Goal: Information Seeking & Learning: Learn about a topic

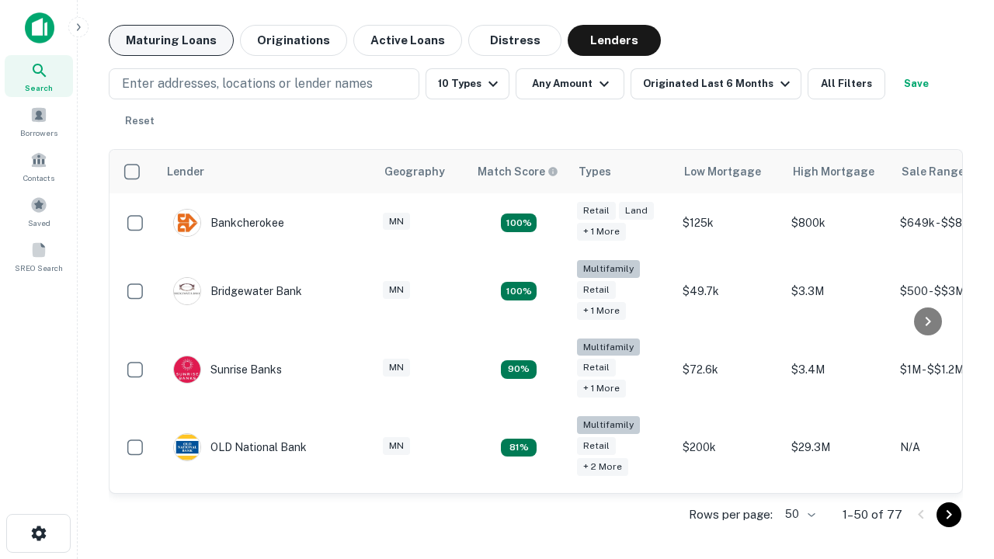
click at [171, 40] on button "Maturing Loans" at bounding box center [171, 40] width 125 height 31
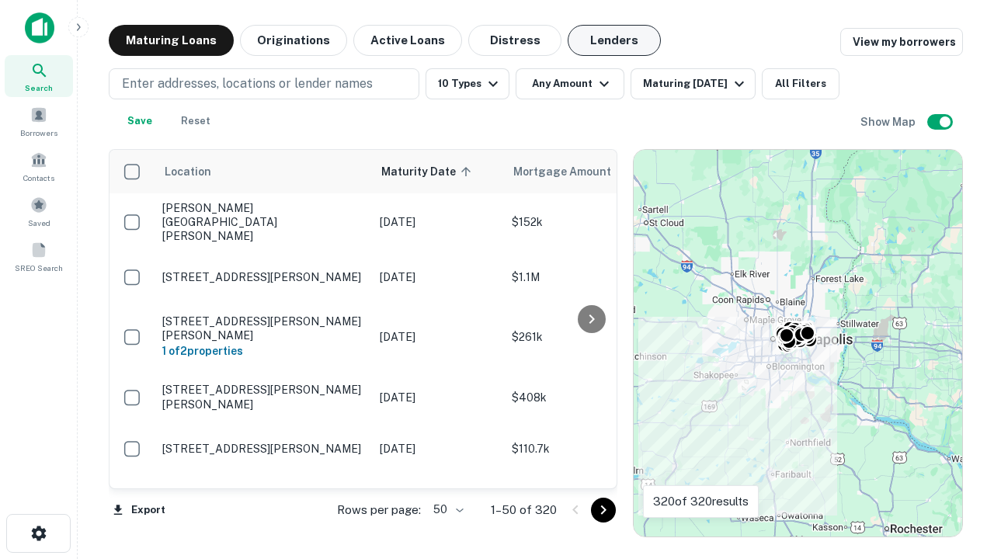
click at [614, 40] on button "Lenders" at bounding box center [614, 40] width 93 height 31
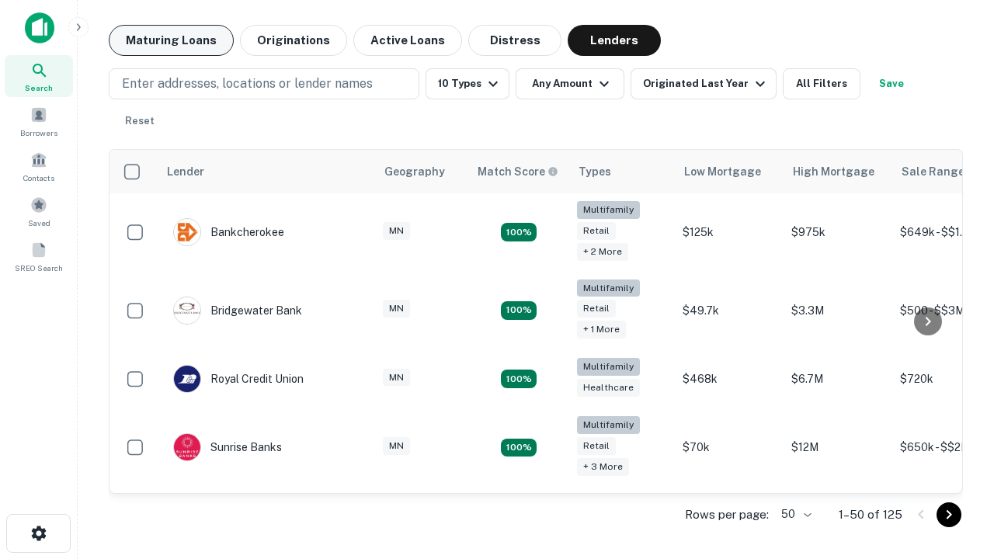
click at [171, 40] on button "Maturing Loans" at bounding box center [171, 40] width 125 height 31
